Goal: Transaction & Acquisition: Obtain resource

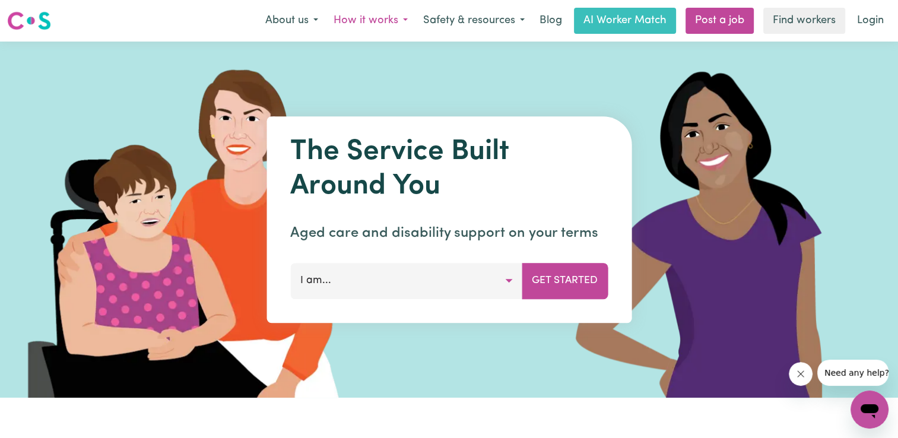
click at [394, 16] on button "How it works" at bounding box center [371, 20] width 90 height 25
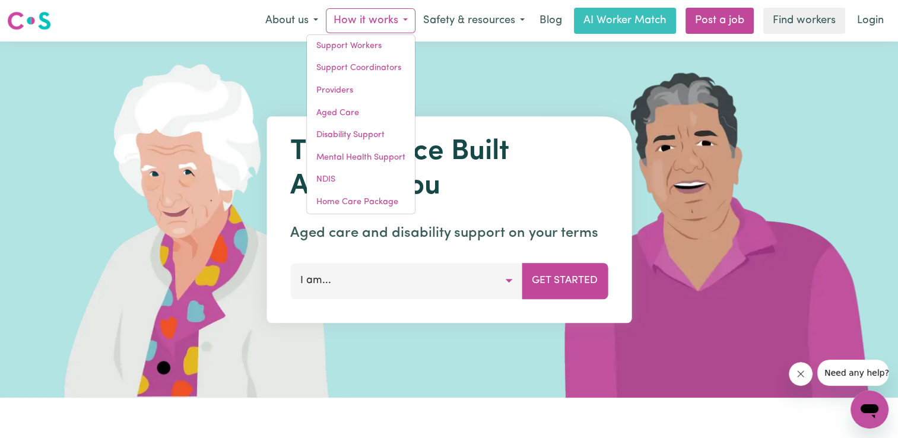
click at [369, 20] on button "How it works" at bounding box center [371, 20] width 90 height 25
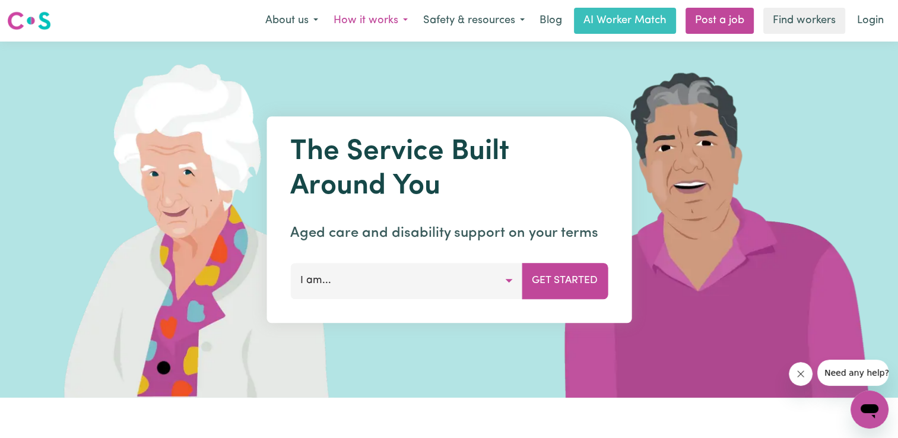
click at [369, 20] on button "How it works" at bounding box center [371, 20] width 90 height 25
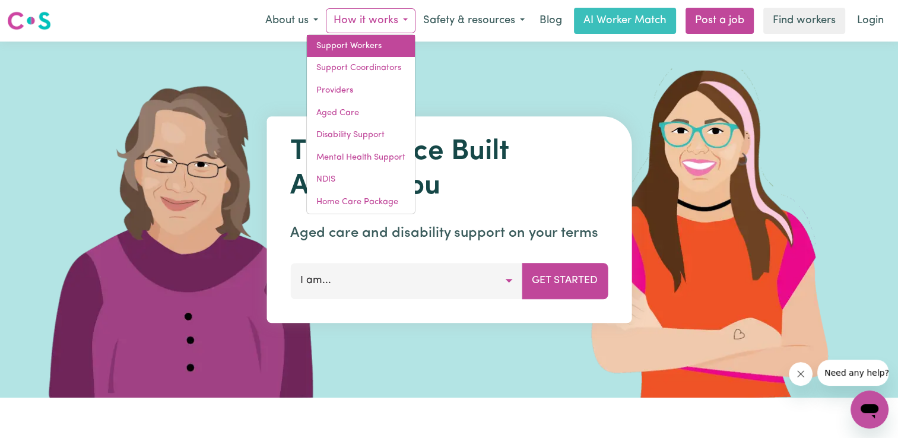
click at [368, 49] on link "Support Workers" at bounding box center [361, 46] width 108 height 23
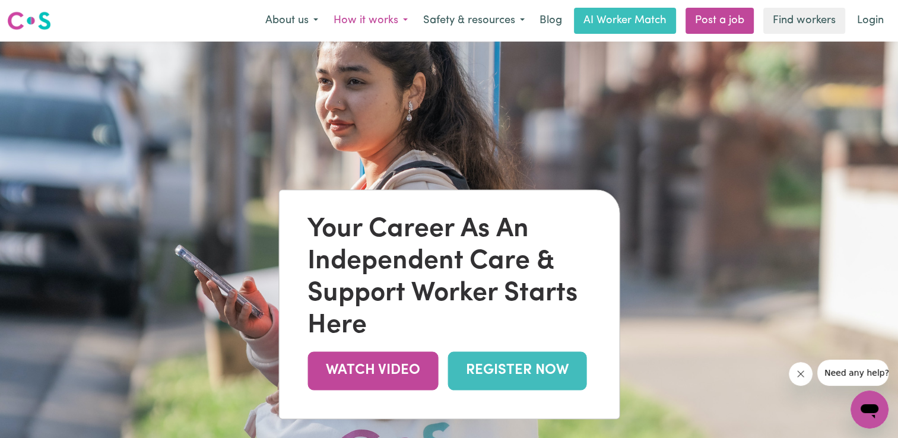
click at [401, 17] on button "How it works" at bounding box center [371, 20] width 90 height 25
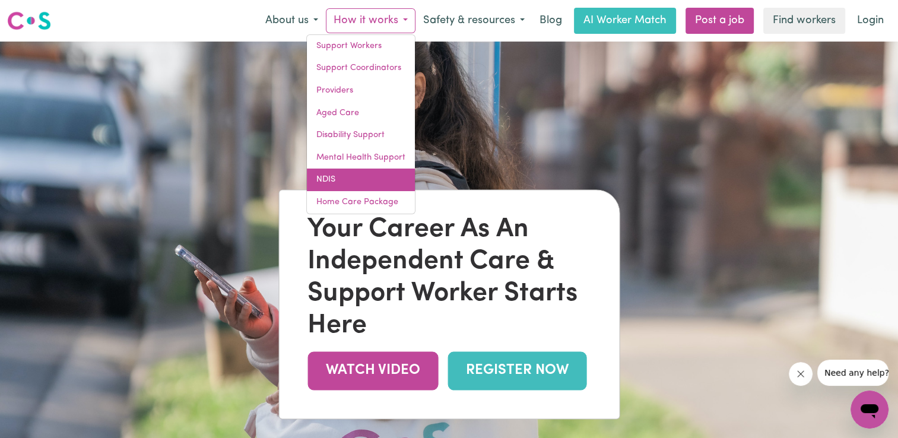
click at [369, 176] on link "NDIS" at bounding box center [361, 180] width 108 height 23
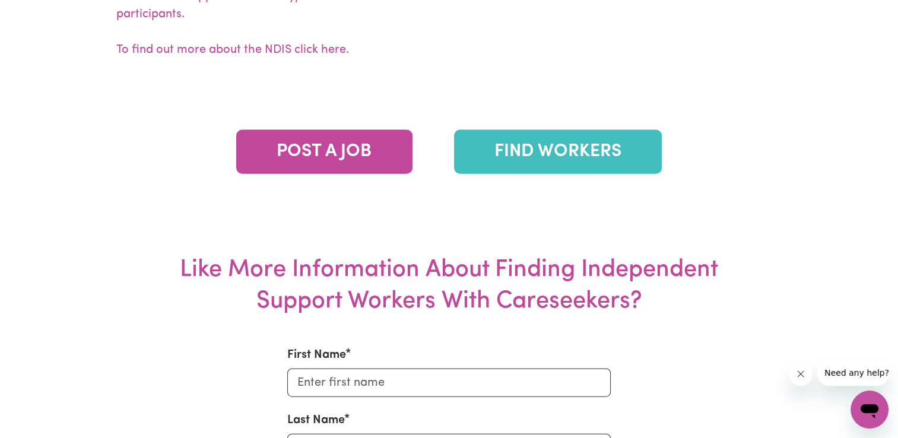
scroll to position [2685, 0]
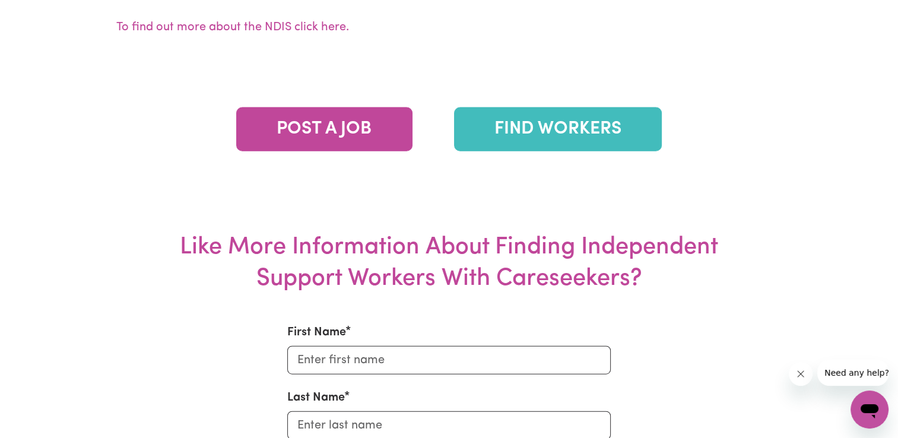
click at [552, 113] on link "FIND WORKERS" at bounding box center [558, 129] width 208 height 44
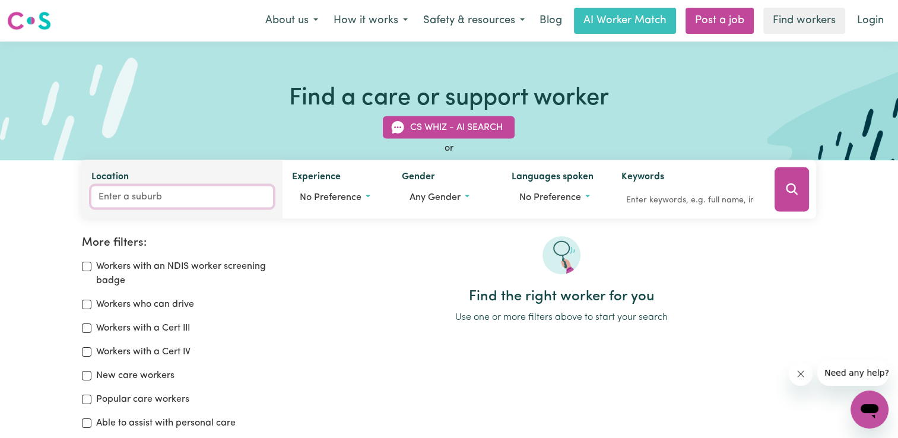
click at [185, 196] on input "Location" at bounding box center [182, 196] width 182 height 21
type input "jor"
type input "[GEOGRAPHIC_DATA], [GEOGRAPHIC_DATA], 2747"
type input "jord"
type input "jordAN SPRINGS, New South Wales, 2747"
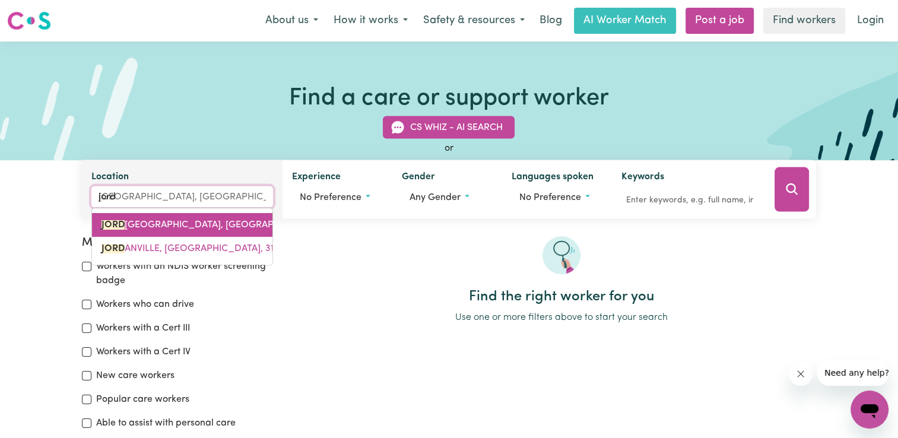
click at [169, 225] on span "JORD AN SPRINGS, New South Wales, 2747" at bounding box center [224, 224] width 244 height 9
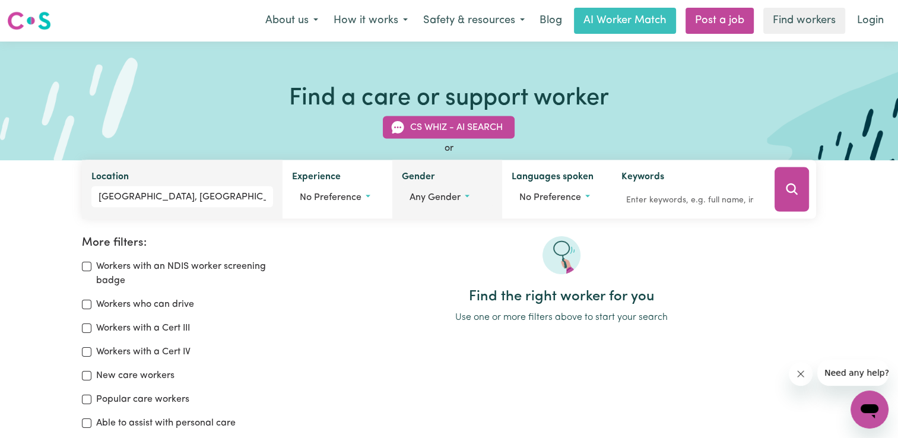
click at [470, 193] on button "Any gender" at bounding box center [447, 197] width 91 height 23
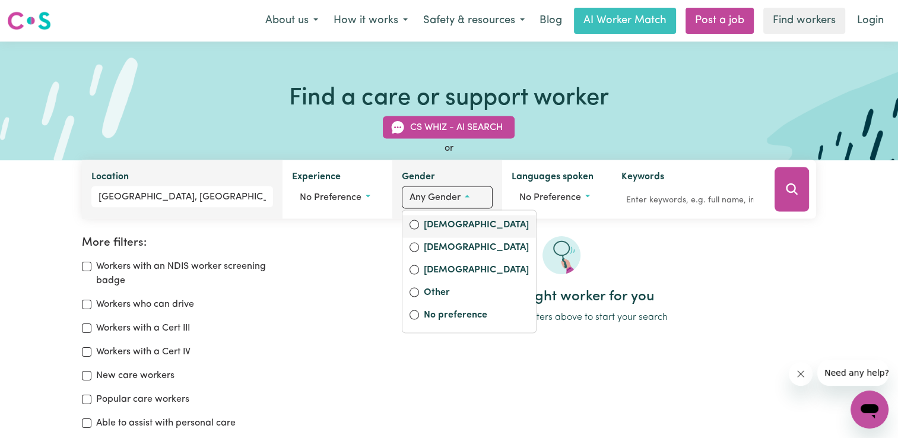
click at [432, 226] on label "Female" at bounding box center [476, 226] width 105 height 17
click at [419, 226] on input "Female" at bounding box center [414, 224] width 9 height 9
radio input "true"
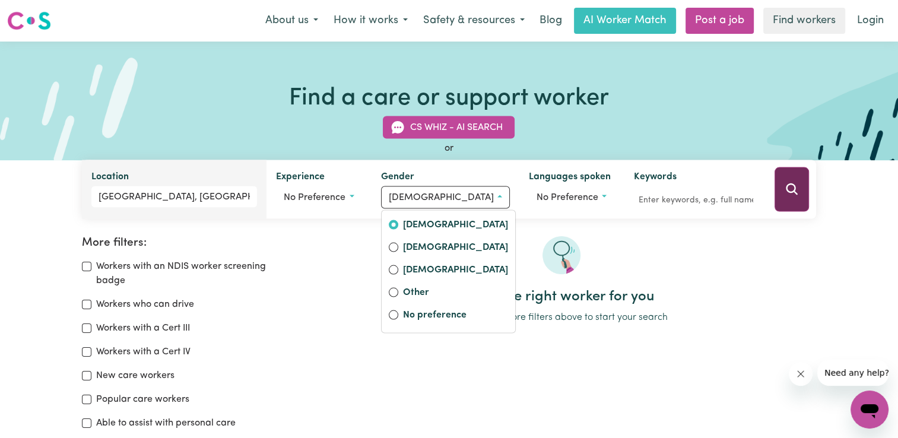
click at [782, 195] on button "Search" at bounding box center [792, 189] width 34 height 45
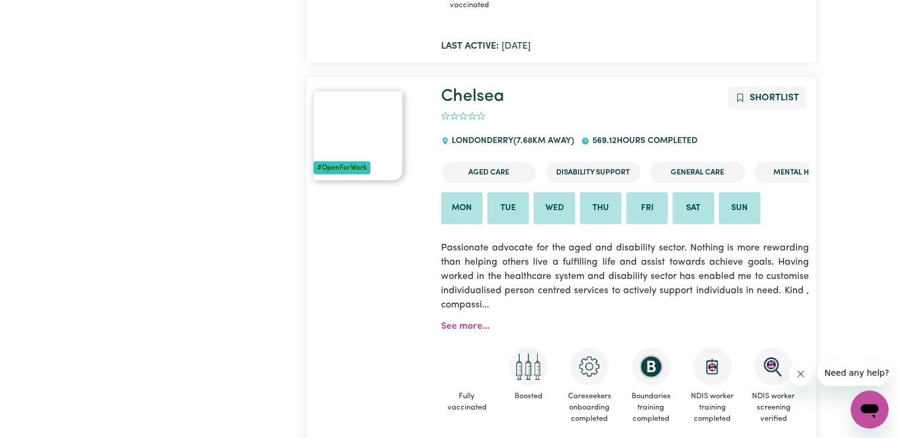
scroll to position [7606, 0]
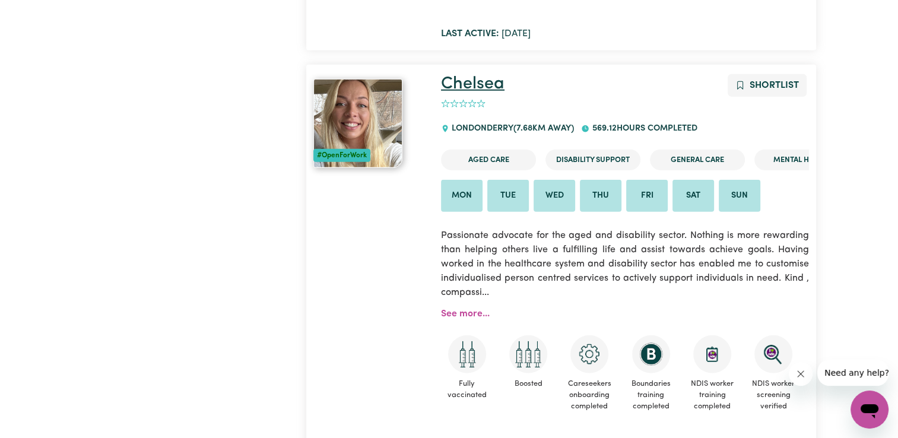
click at [469, 84] on link "Chelsea" at bounding box center [473, 83] width 64 height 17
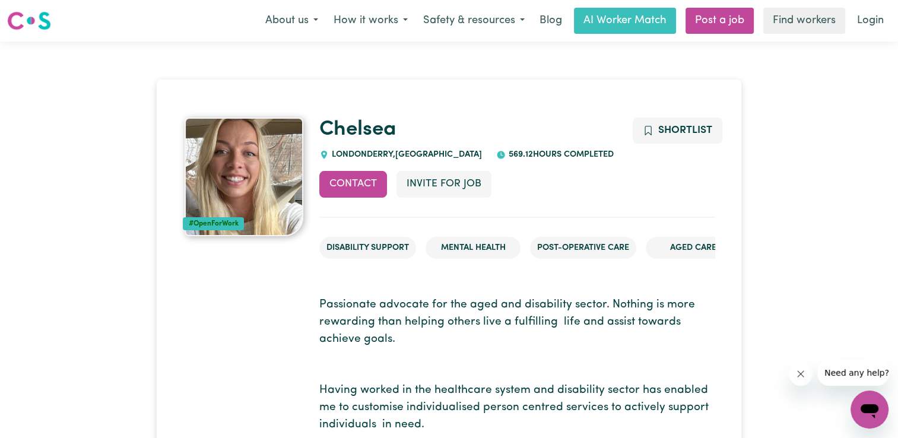
click at [563, 227] on ul "Disability Support Mental Health Post-operative care Aged Care" at bounding box center [516, 248] width 395 height 42
click at [403, 17] on button "How it works" at bounding box center [371, 20] width 90 height 25
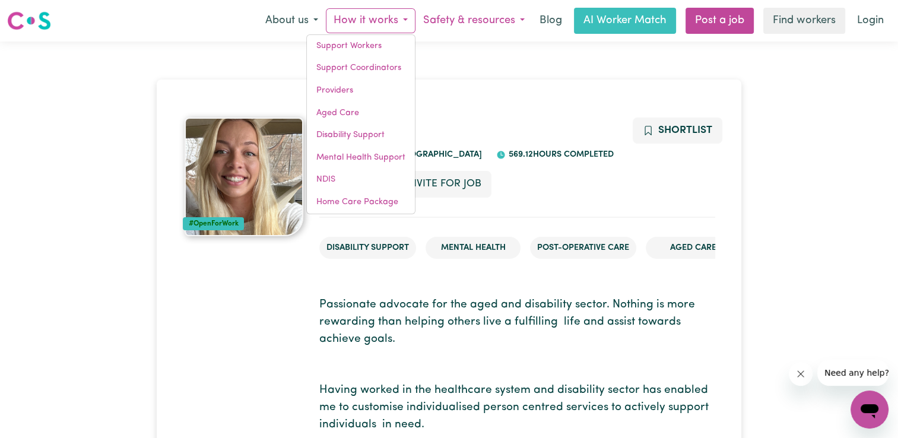
click at [517, 23] on button "Safety & resources" at bounding box center [474, 20] width 117 height 25
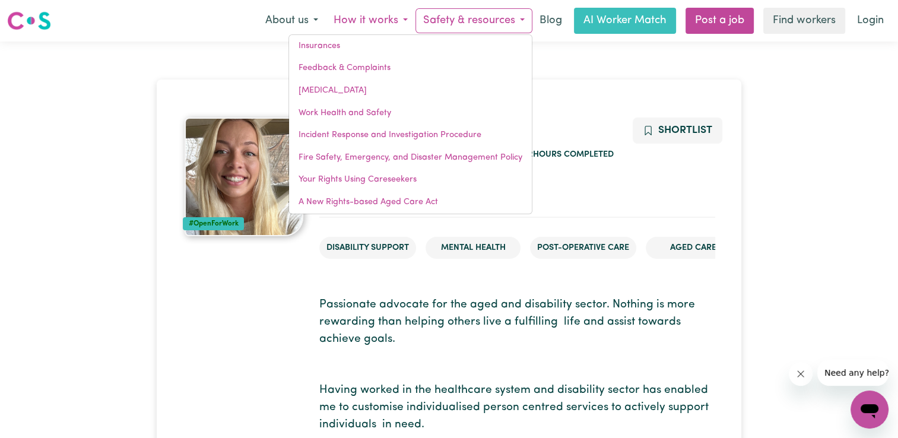
click at [402, 18] on button "How it works" at bounding box center [371, 20] width 90 height 25
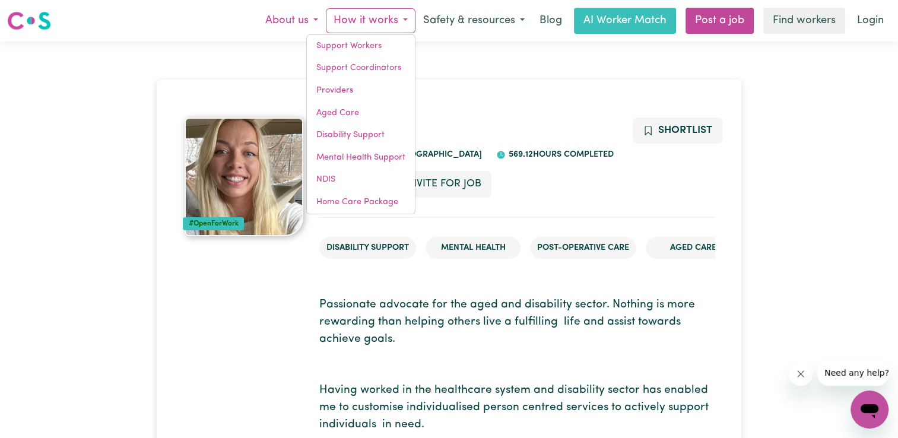
click at [318, 18] on button "About us" at bounding box center [292, 20] width 68 height 25
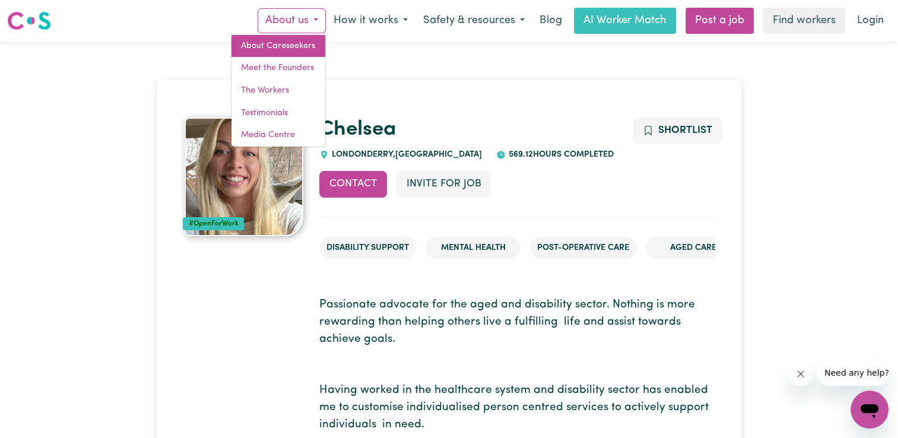
click at [296, 43] on link "About Careseekers" at bounding box center [279, 46] width 94 height 23
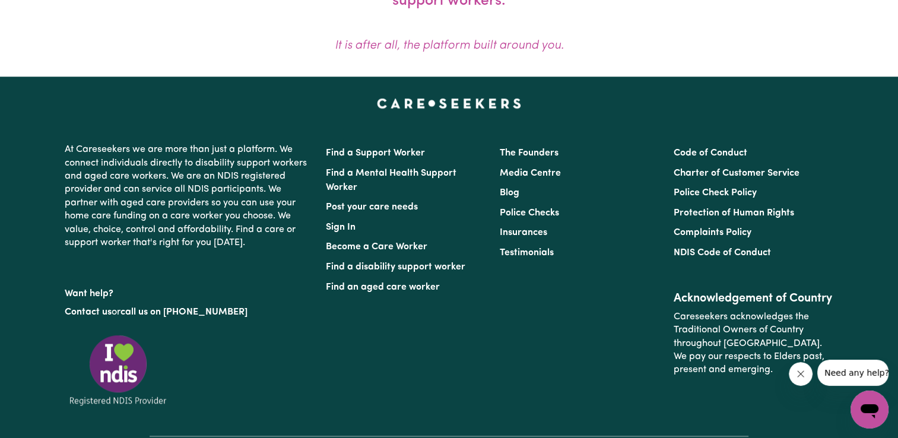
scroll to position [1028, 0]
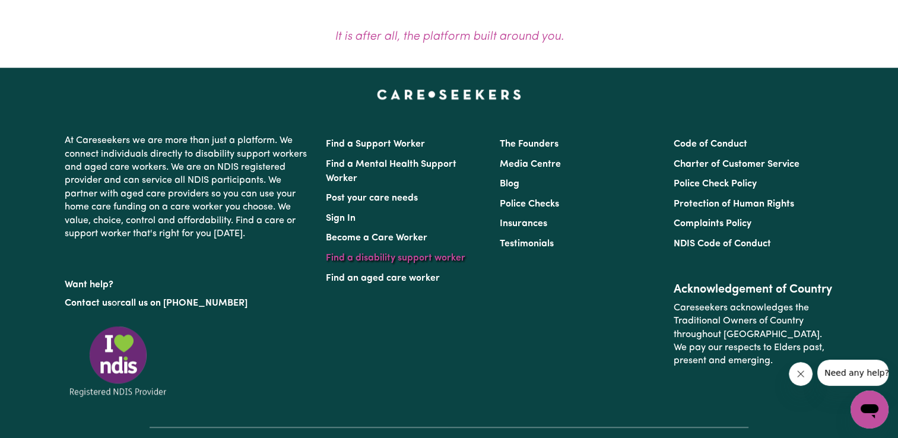
click at [401, 259] on link "Find a disability support worker" at bounding box center [396, 258] width 140 height 9
